Goal: Find specific page/section: Find specific page/section

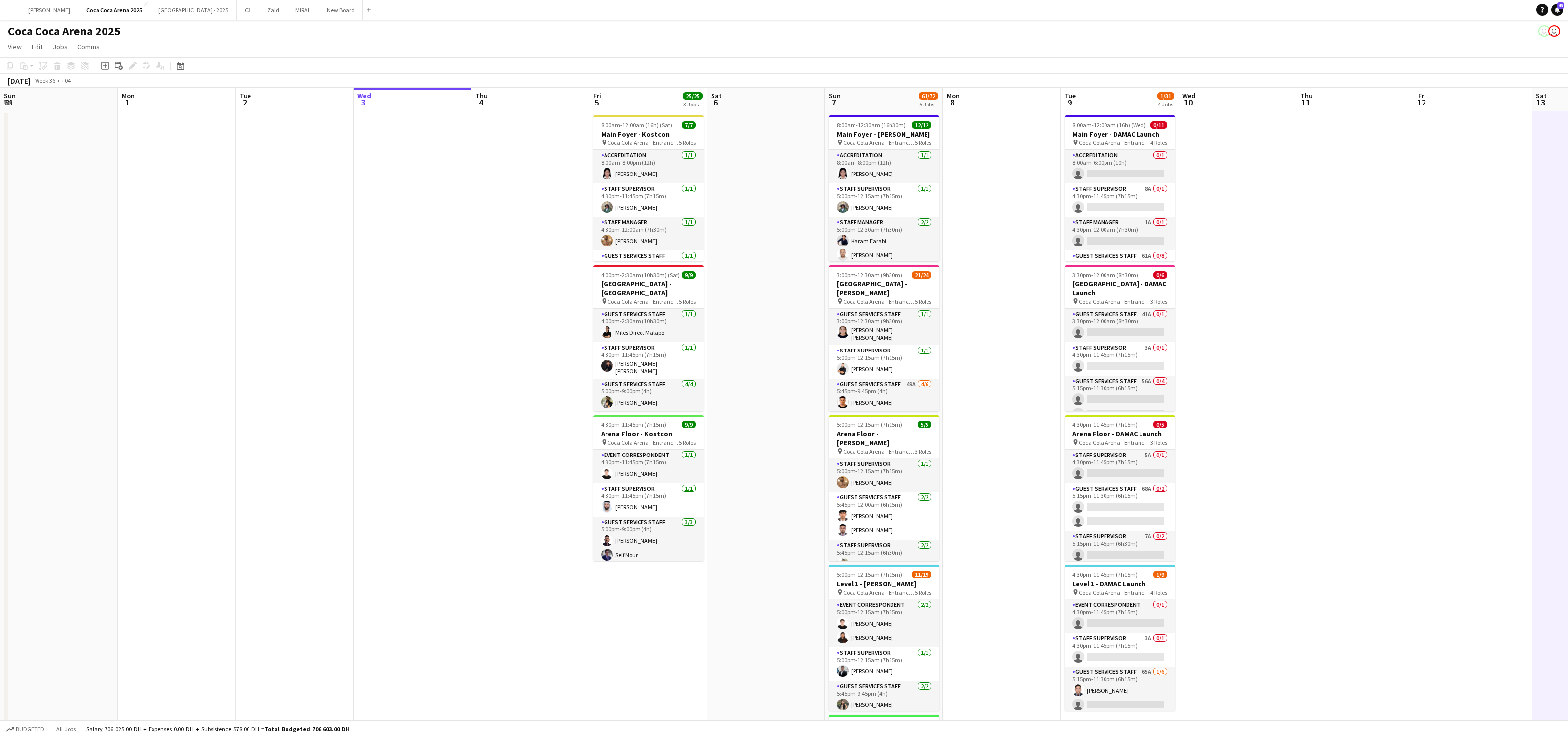
scroll to position [120, 0]
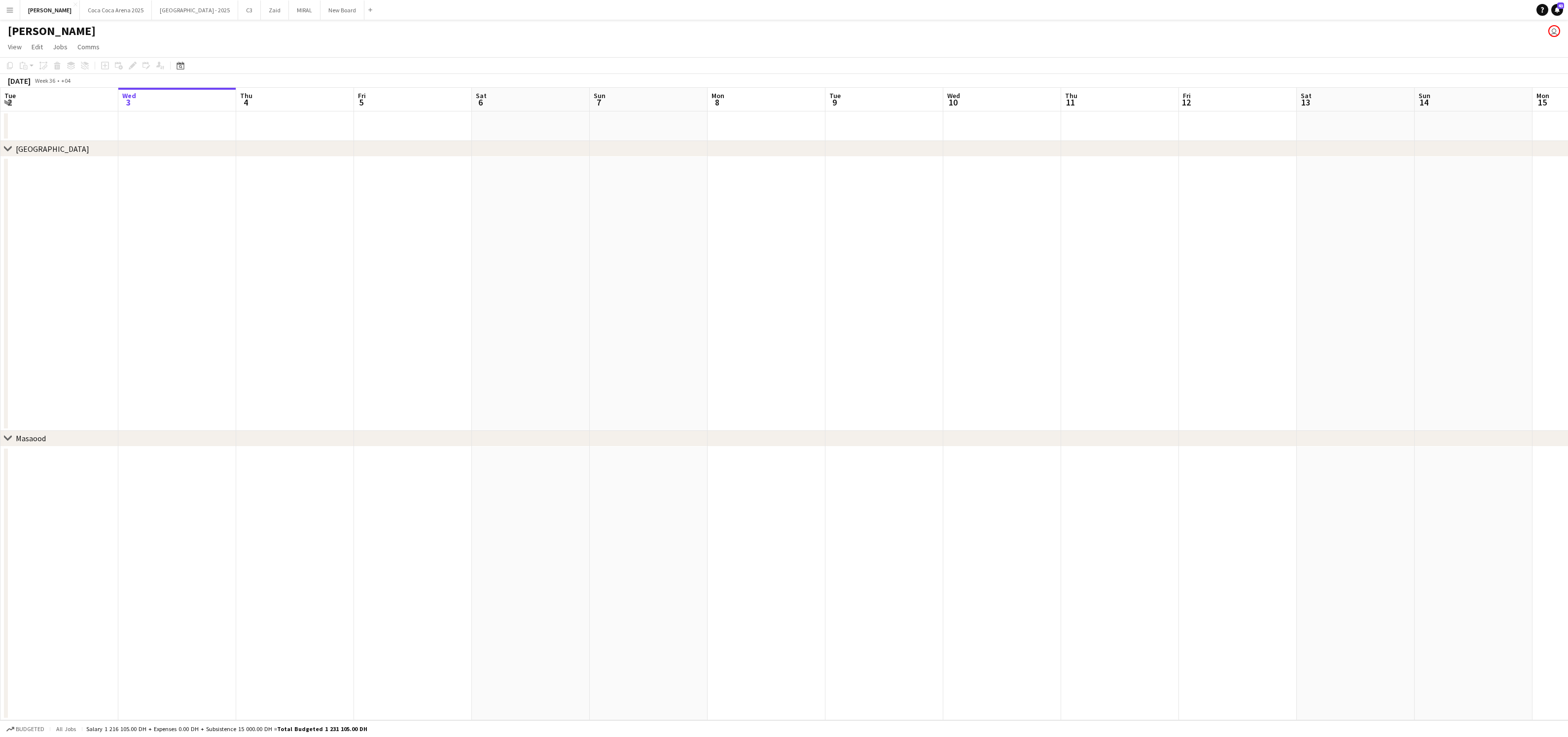
click at [17, 7] on button "Menu" at bounding box center [10, 10] width 19 height 19
click at [37, 57] on div "Workforce Workforce" at bounding box center [50, 54] width 99 height 19
click at [110, 55] on link "My Workforce" at bounding box center [149, 54] width 99 height 19
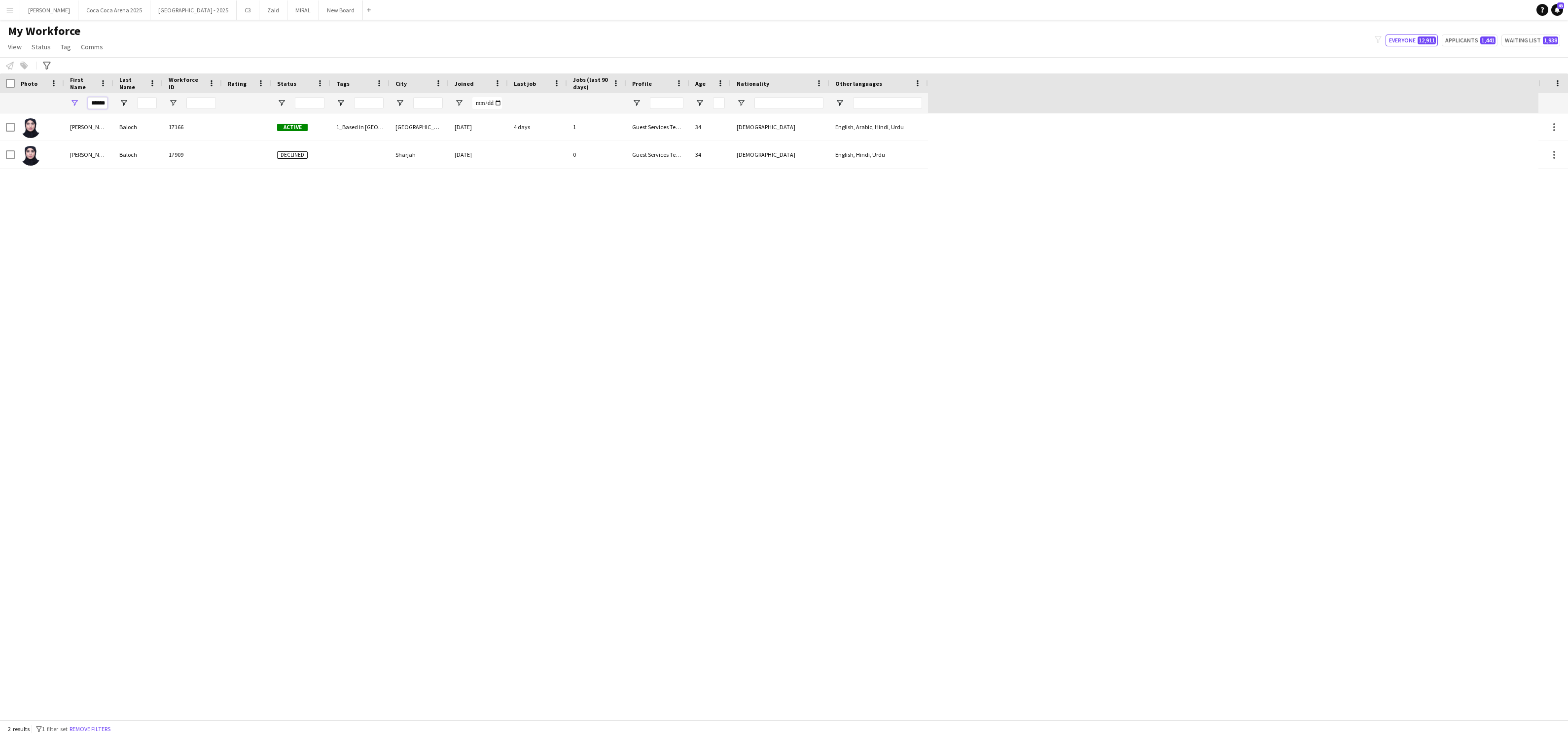
click at [94, 103] on input "******" at bounding box center [97, 103] width 19 height 12
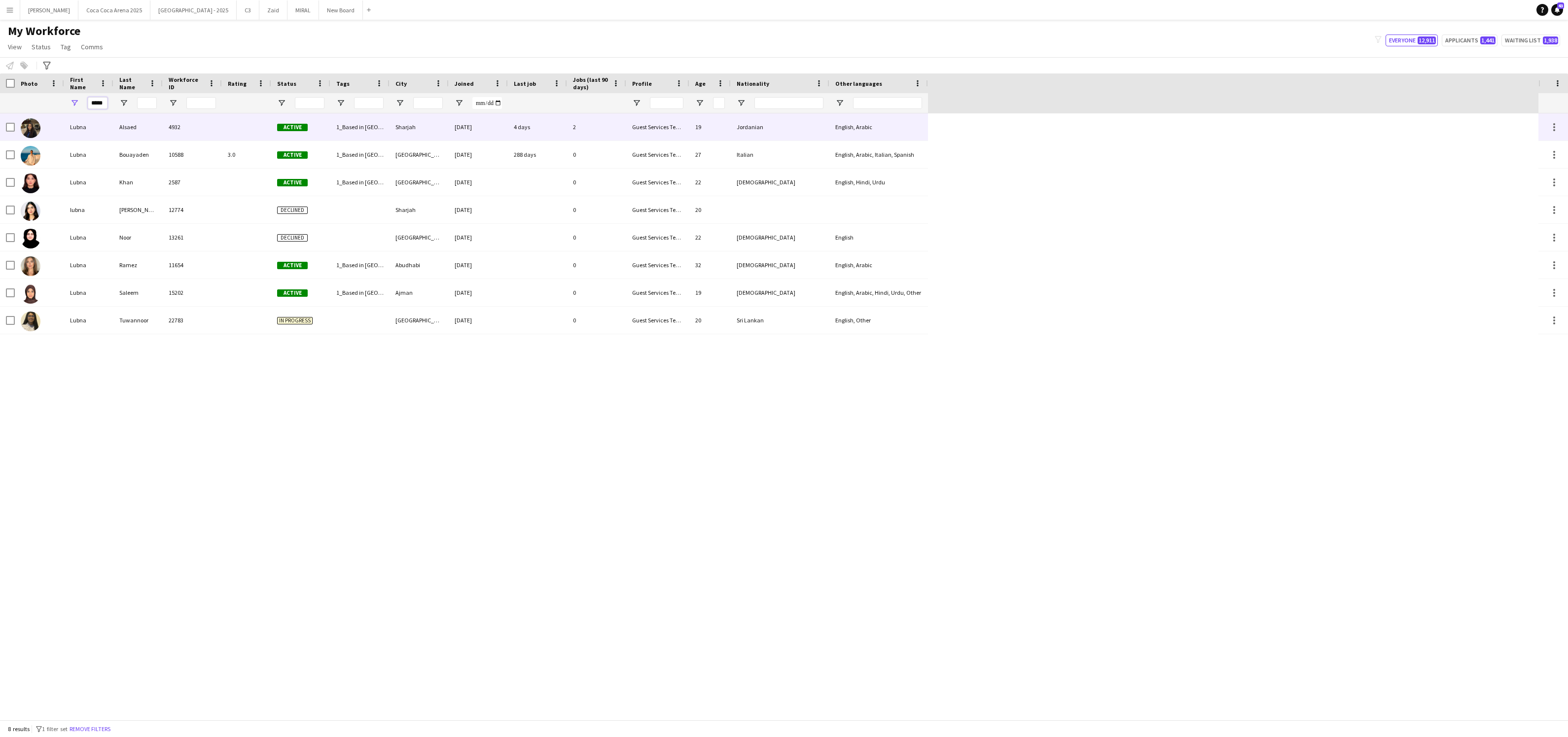
type input "*****"
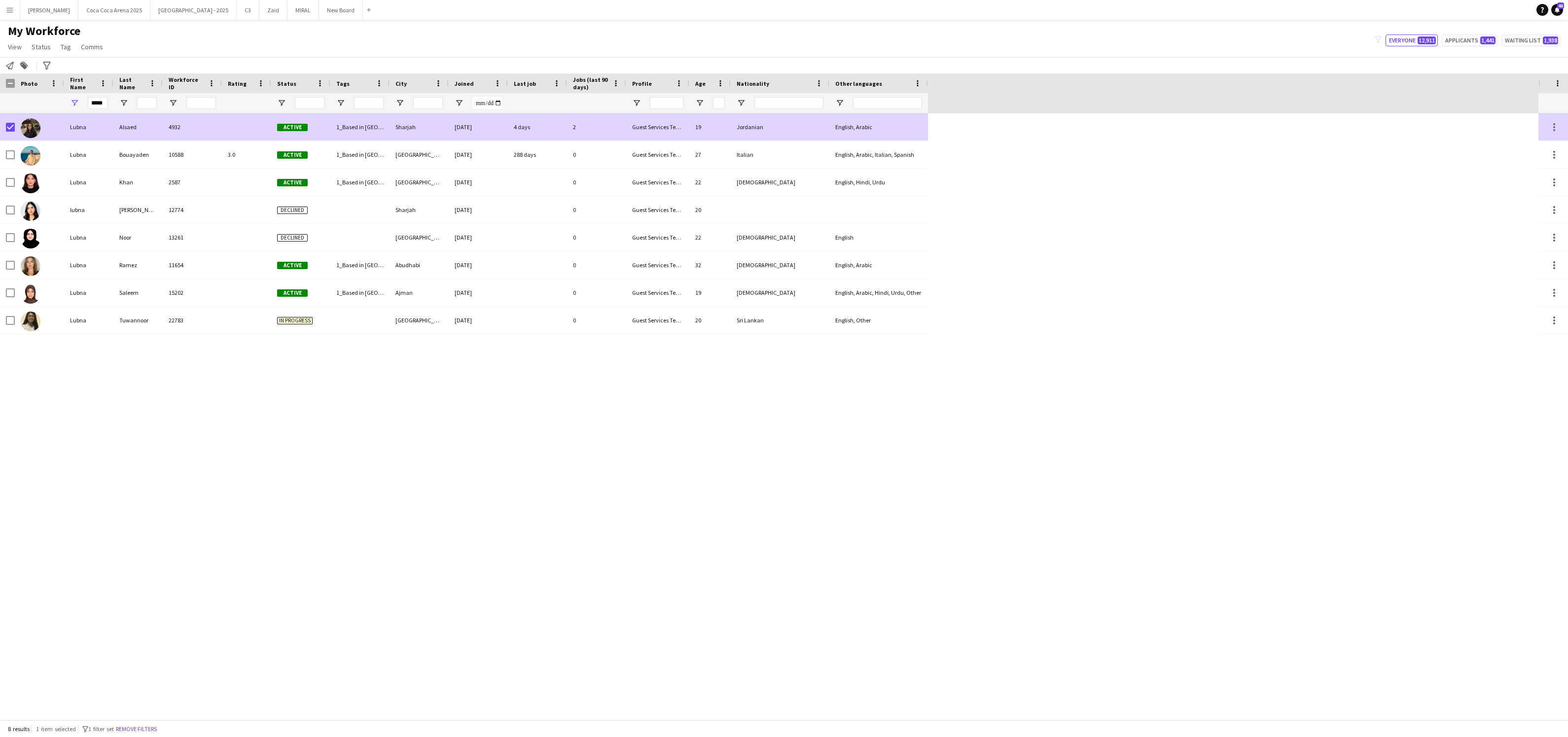
click at [76, 127] on div "Lubna" at bounding box center [88, 127] width 49 height 27
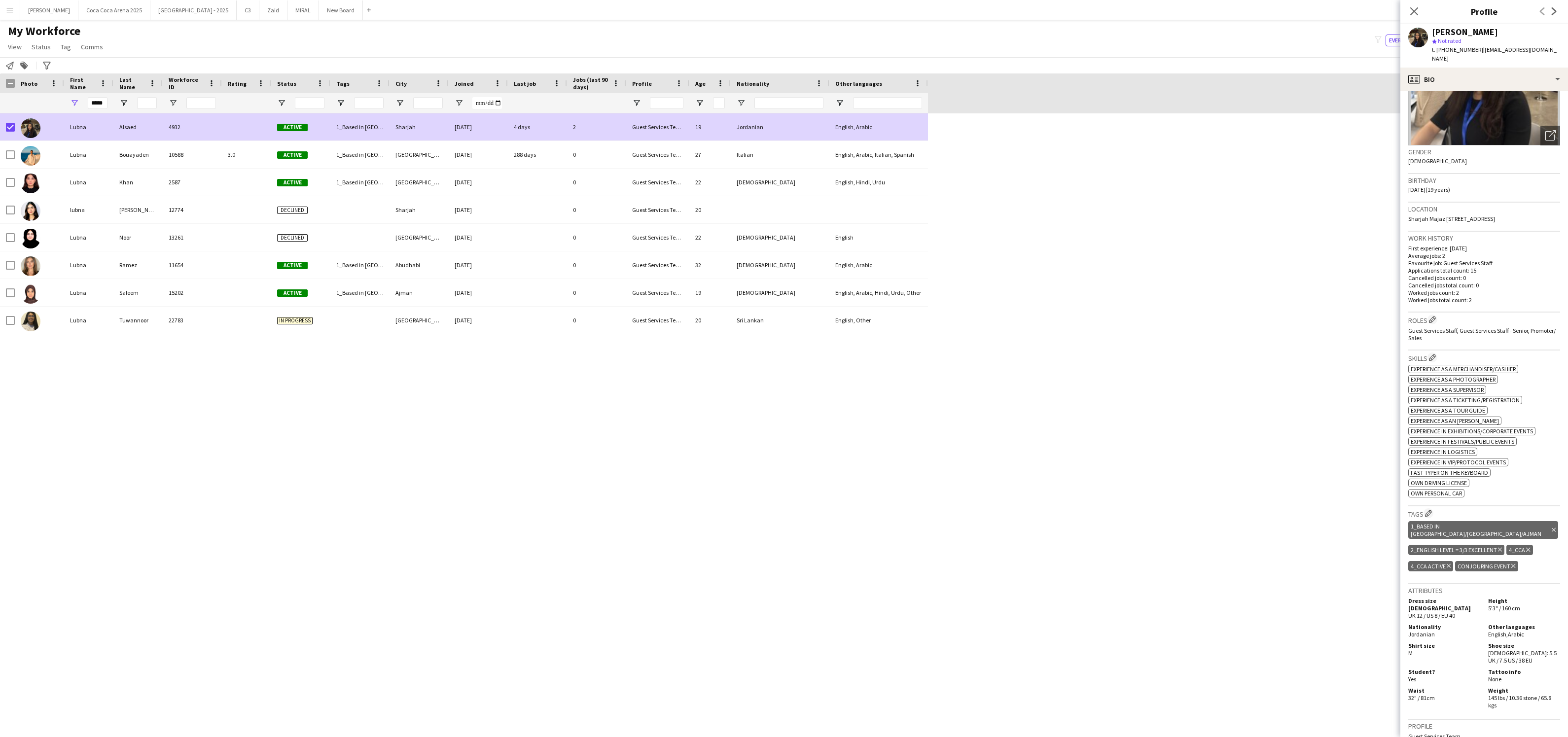
scroll to position [104, 0]
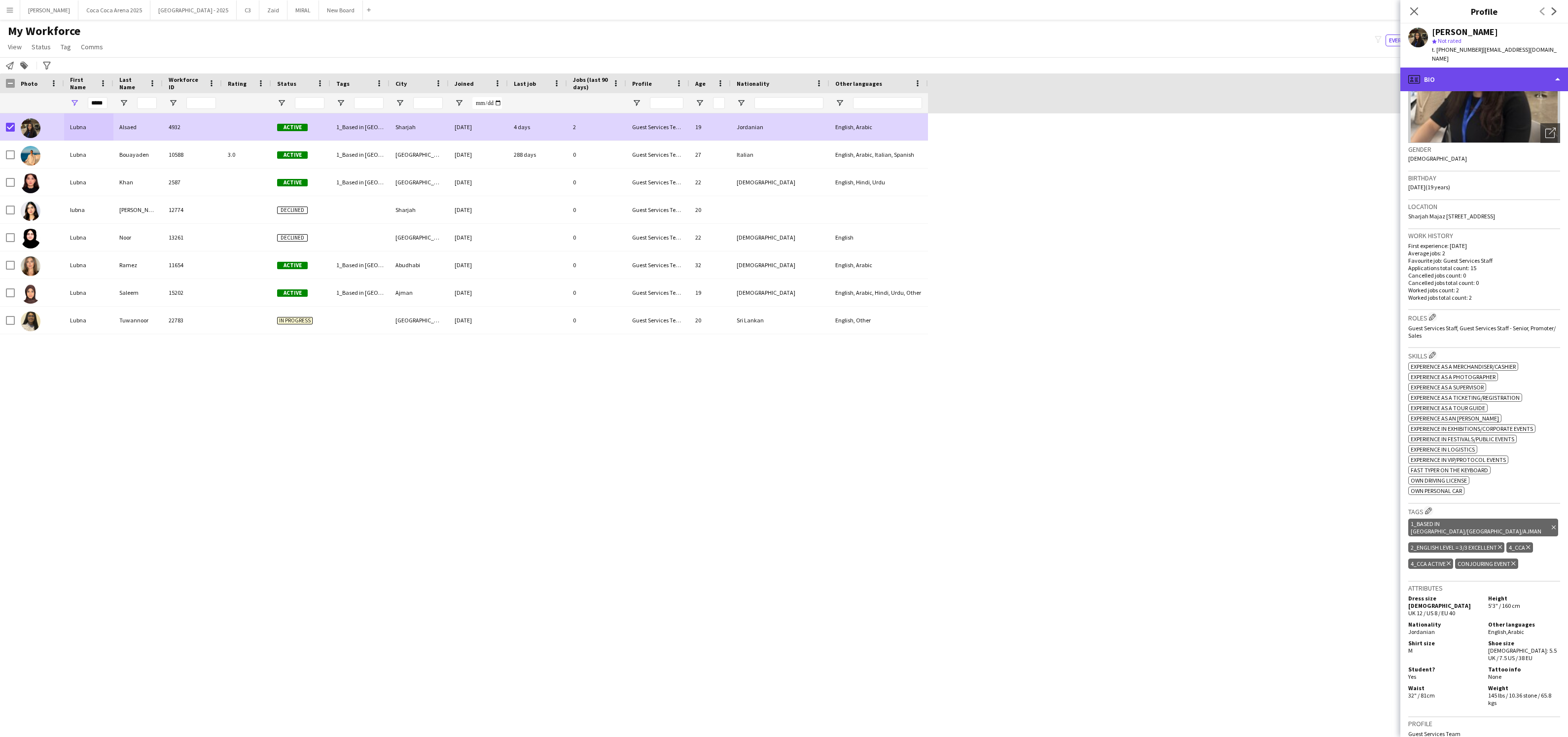
click at [1442, 74] on div "profile Bio" at bounding box center [1484, 79] width 167 height 24
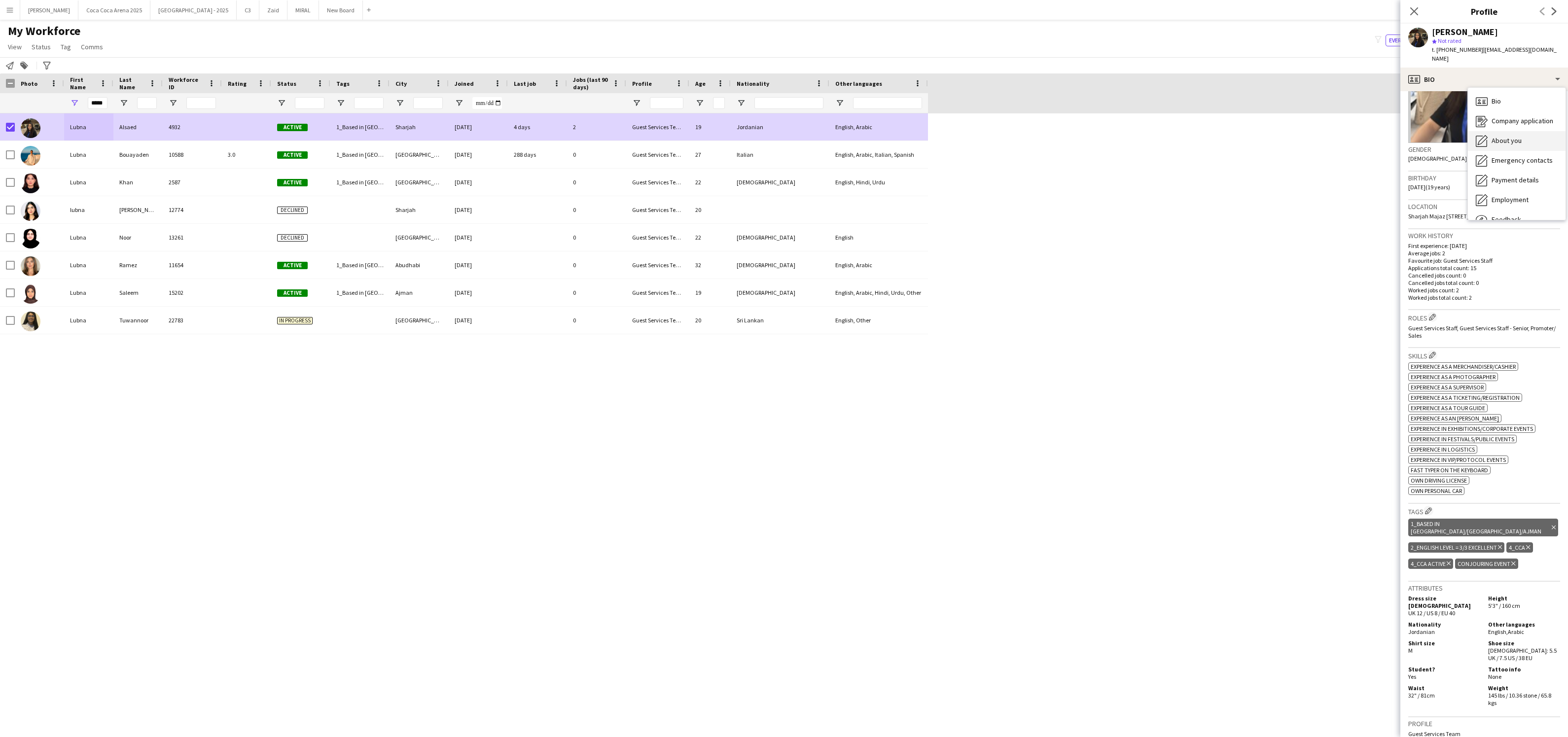
click at [1502, 136] on span "About you" at bounding box center [1506, 141] width 30 height 9
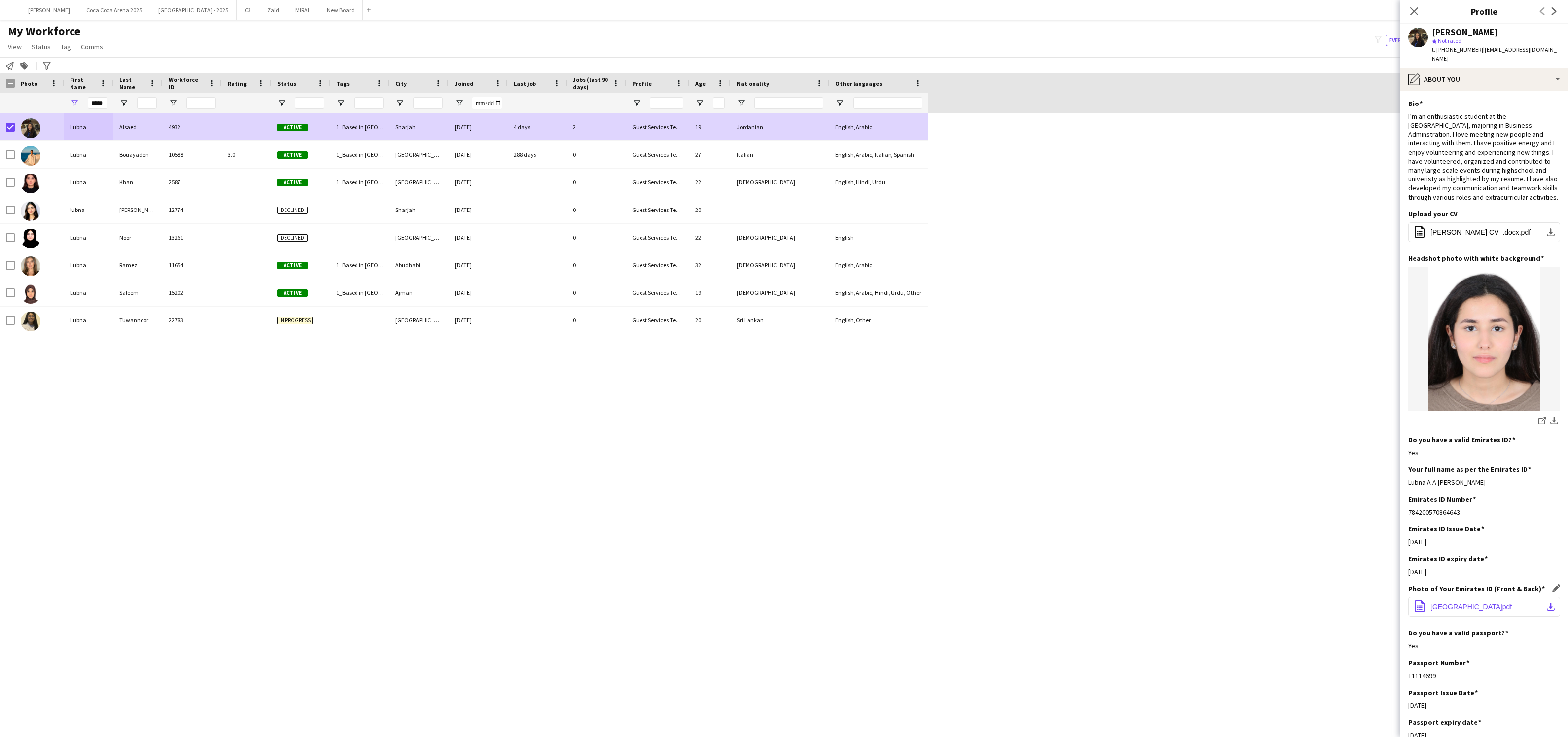
click at [1450, 603] on span "UNITED ARAB EMIRATES.pdf" at bounding box center [1471, 607] width 82 height 8
drag, startPoint x: 1467, startPoint y: 477, endPoint x: 1407, endPoint y: 475, distance: 60.0
click at [1407, 475] on app-section-data-types "Bio Edit this field I’m an enthusiastic student at the American University of S…" at bounding box center [1484, 414] width 167 height 646
copy div "Lubna A A Al Saed"
